Goal: Task Accomplishment & Management: Understand process/instructions

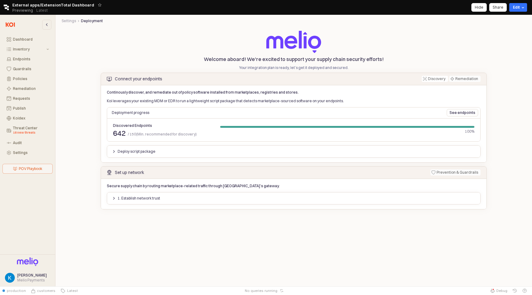
click at [183, 153] on div "Deploy script package" at bounding box center [293, 151] width 369 height 7
click at [137, 158] on div "Deploy script package" at bounding box center [293, 151] width 378 height 15
click at [142, 151] on p "Deploy script package" at bounding box center [137, 151] width 38 height 5
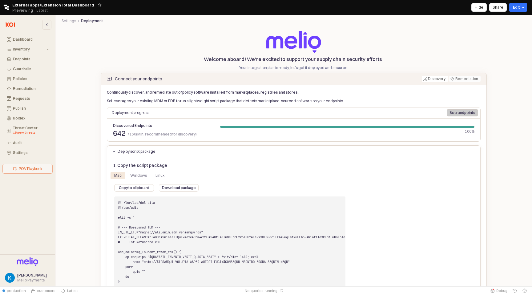
click at [453, 114] on p "See endpoints" at bounding box center [462, 112] width 26 height 5
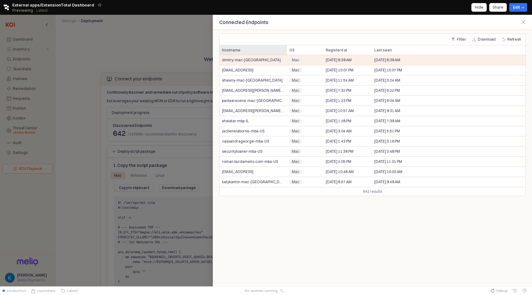
click at [252, 53] on div "Hostname Hostname" at bounding box center [252, 50] width 67 height 10
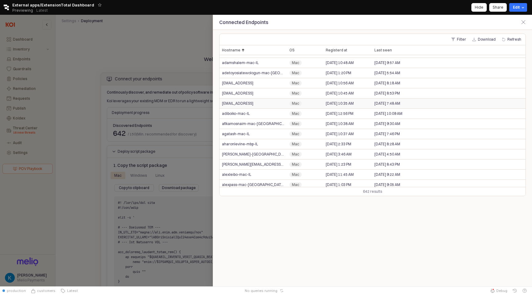
scroll to position [40, 0]
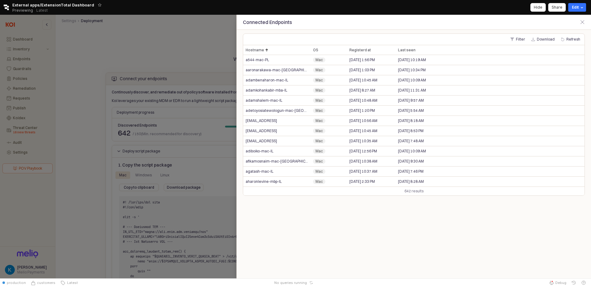
scroll to position [40, 0]
click at [174, 34] on div at bounding box center [295, 147] width 591 height 264
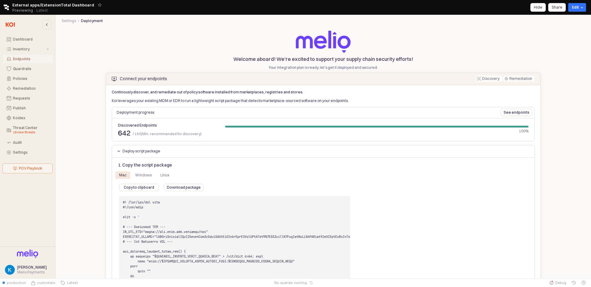
click at [28, 57] on div "Endpoints" at bounding box center [31, 59] width 36 height 4
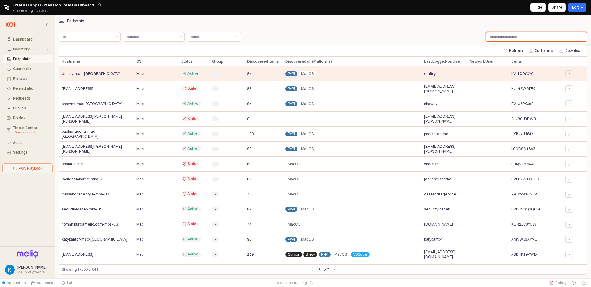
click at [531, 33] on input "Label" at bounding box center [536, 36] width 101 height 9
paste input "**********"
type input "**********"
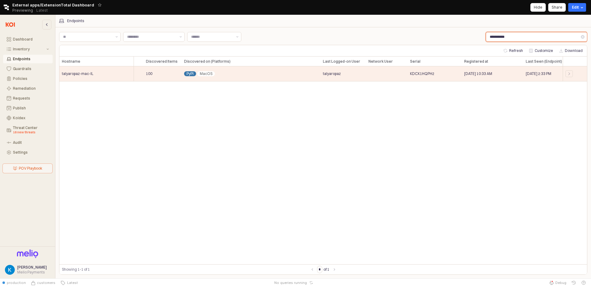
scroll to position [0, 105]
click at [276, 116] on div "Hostname Hostname OS OS Status Status Group Group Discovered Items Discovered I…" at bounding box center [322, 161] width 527 height 208
click at [21, 35] on button "Dashboard" at bounding box center [28, 39] width 50 height 9
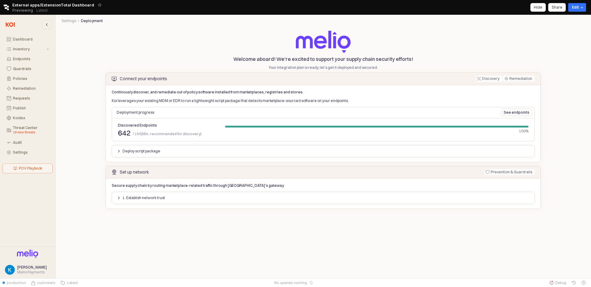
click at [115, 150] on button "Deploy script package" at bounding box center [138, 151] width 49 height 7
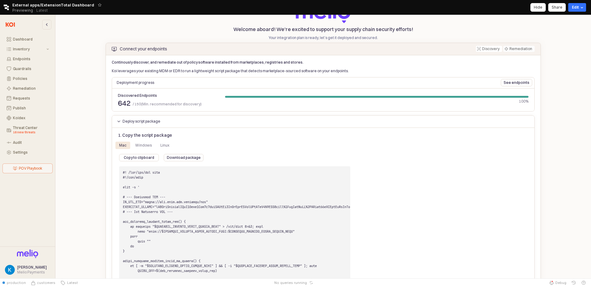
scroll to position [4, 0]
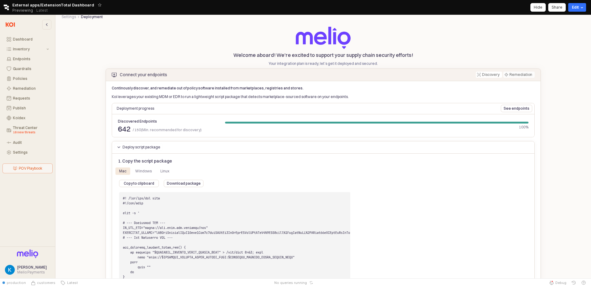
click at [121, 147] on div "Deploy script package" at bounding box center [138, 147] width 43 height 7
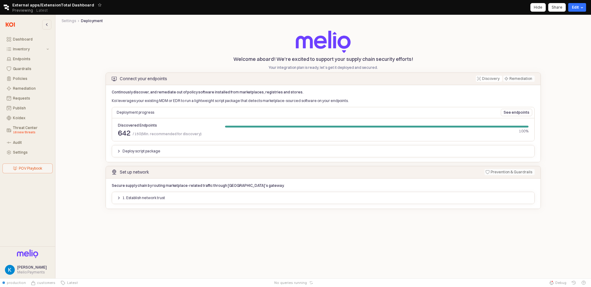
click at [122, 150] on div "Deploy script package" at bounding box center [138, 151] width 43 height 7
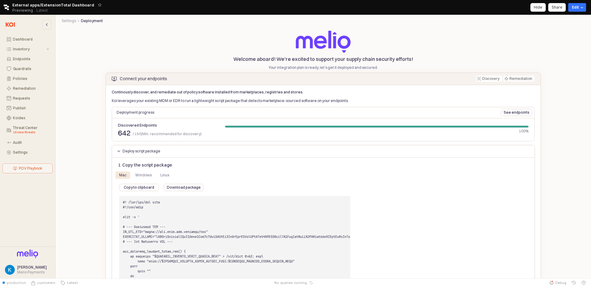
click at [150, 180] on div "Mac Windows Linux" at bounding box center [234, 175] width 238 height 10
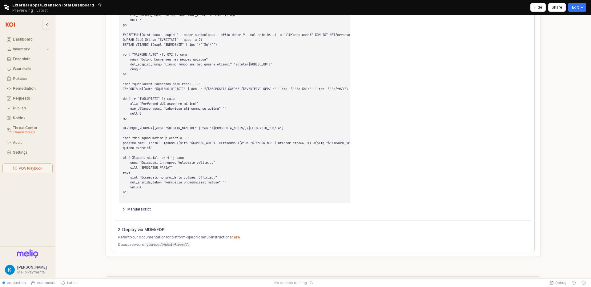
scroll to position [573, 0]
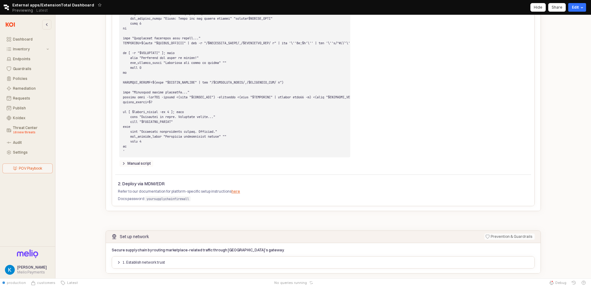
click at [127, 166] on p "Manual script" at bounding box center [138, 163] width 23 height 5
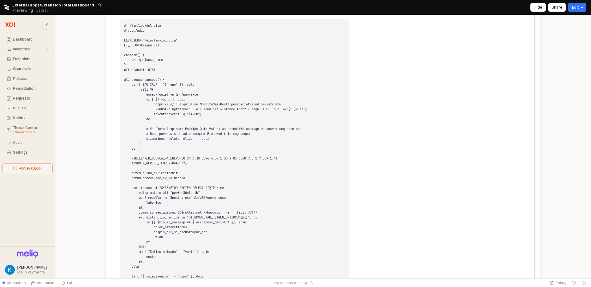
scroll to position [730, 0]
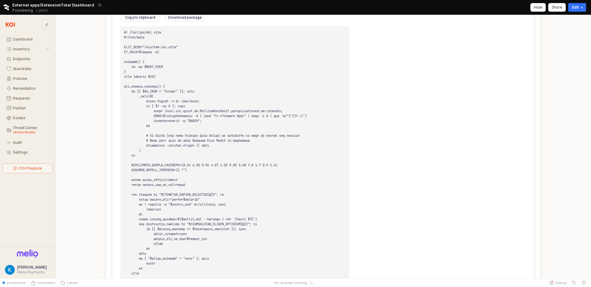
drag, startPoint x: 141, startPoint y: 108, endPoint x: 202, endPoint y: 115, distance: 61.1
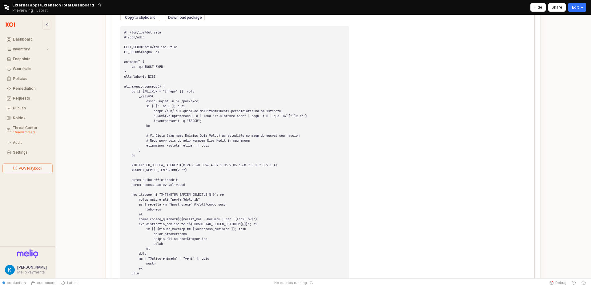
drag, startPoint x: 190, startPoint y: 122, endPoint x: 173, endPoint y: 120, distance: 17.6
drag, startPoint x: 148, startPoint y: 118, endPoint x: 178, endPoint y: 119, distance: 30.2
copy code "xcode-select -p"
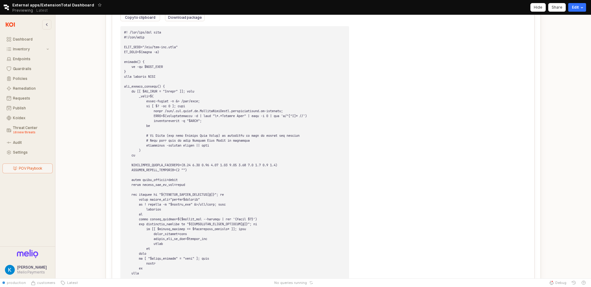
drag, startPoint x: 178, startPoint y: 119, endPoint x: 149, endPoint y: 118, distance: 29.5
copy code "xcode-select -p"
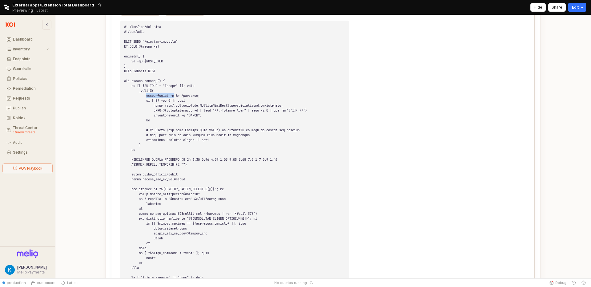
scroll to position [742, 0]
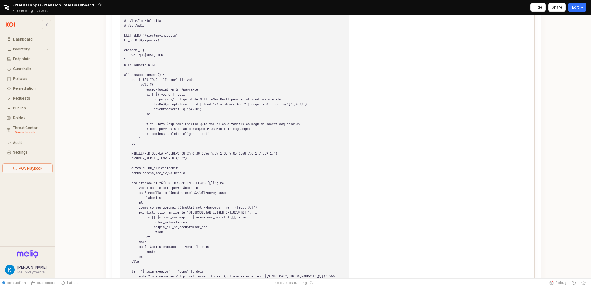
drag, startPoint x: 156, startPoint y: 144, endPoint x: 194, endPoint y: 144, distance: 38.8
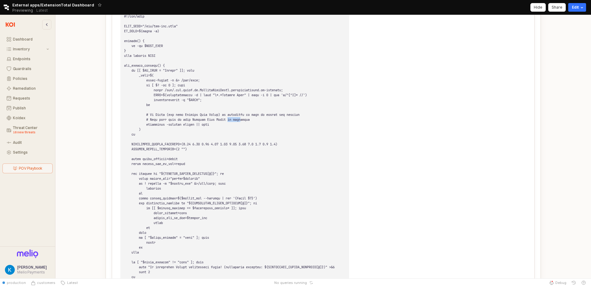
drag, startPoint x: 241, startPoint y: 138, endPoint x: 266, endPoint y: 137, distance: 25.5
drag, startPoint x: 253, startPoint y: 133, endPoint x: 292, endPoint y: 136, distance: 39.2
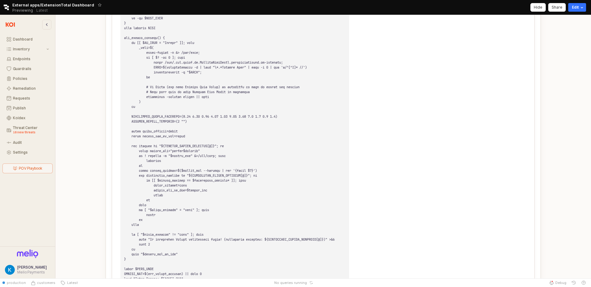
scroll to position [780, 0]
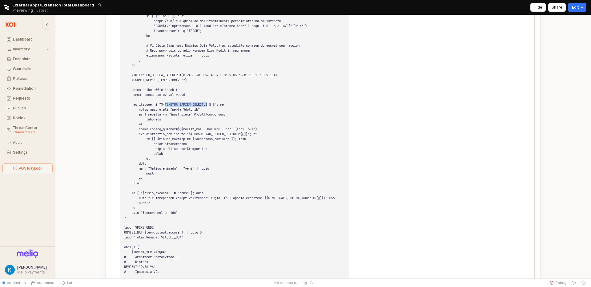
scroll to position [822, 0]
drag, startPoint x: 177, startPoint y: 126, endPoint x: 188, endPoint y: 127, distance: 10.8
drag, startPoint x: 176, startPoint y: 130, endPoint x: 204, endPoint y: 131, distance: 27.7
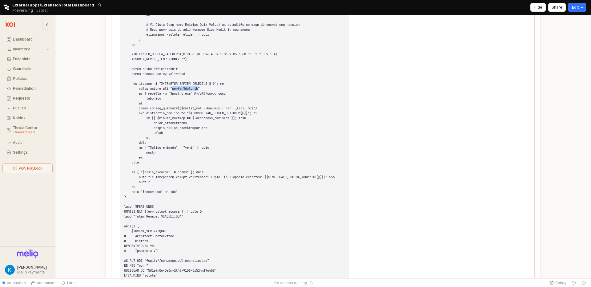
scroll to position [843, 0]
drag, startPoint x: 220, startPoint y: 129, endPoint x: 189, endPoint y: 131, distance: 30.8
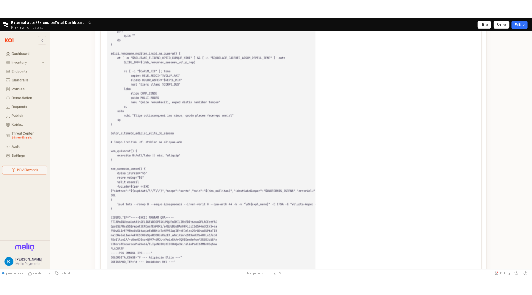
scroll to position [0, 0]
